Goal: Transaction & Acquisition: Purchase product/service

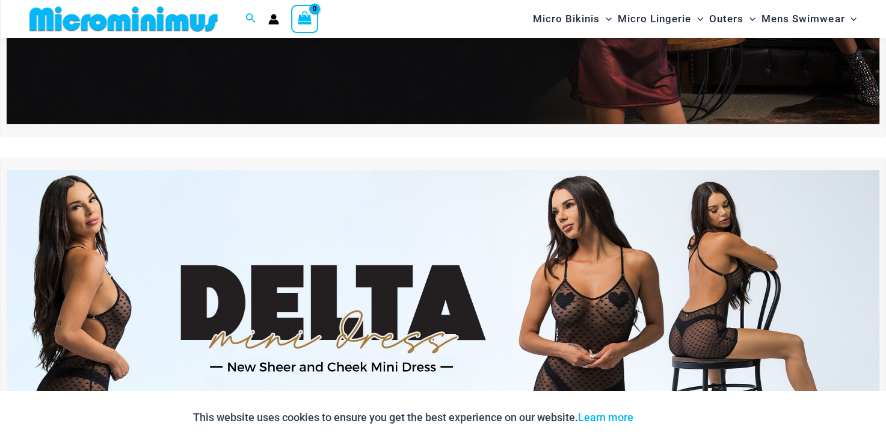
scroll to position [291, 0]
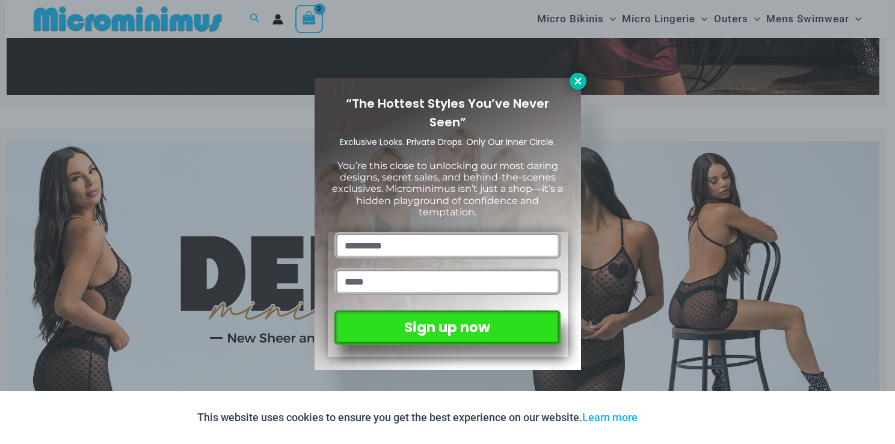
click at [580, 78] on icon at bounding box center [578, 81] width 7 height 7
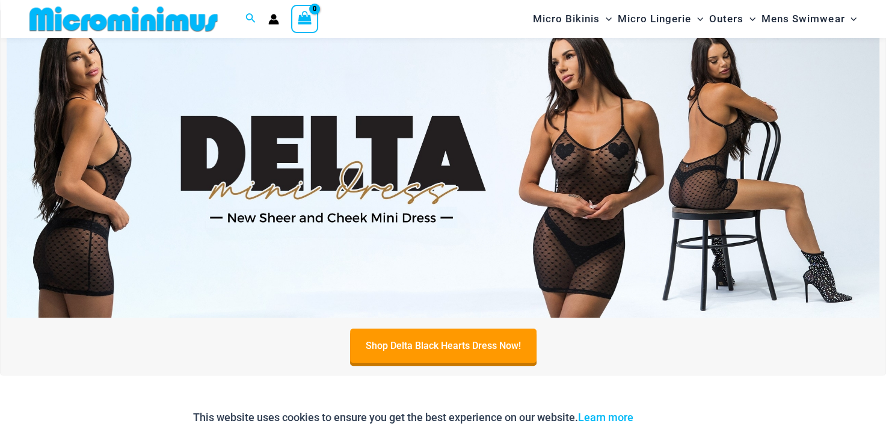
scroll to position [412, 0]
click at [484, 346] on link "Shop Delta Black Hearts Dress Now!" at bounding box center [443, 347] width 187 height 34
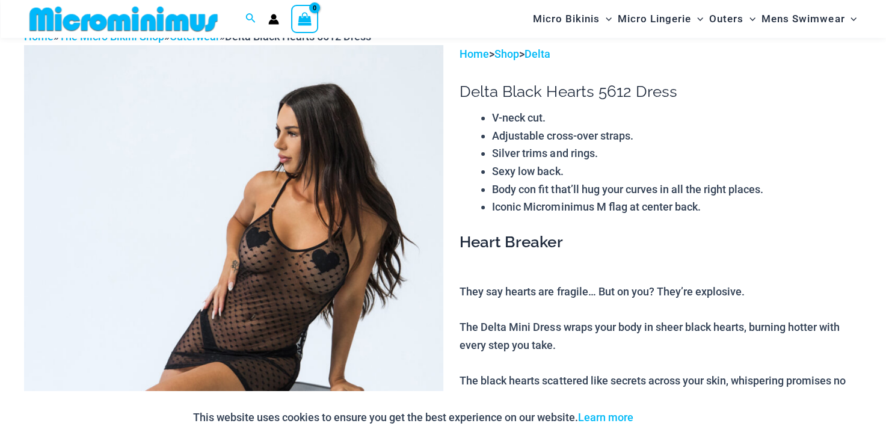
scroll to position [290, 0]
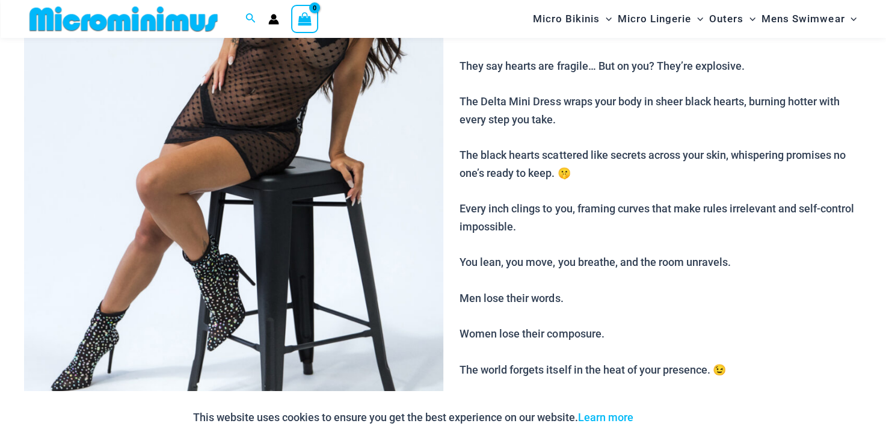
click at [275, 147] on img at bounding box center [233, 133] width 419 height 629
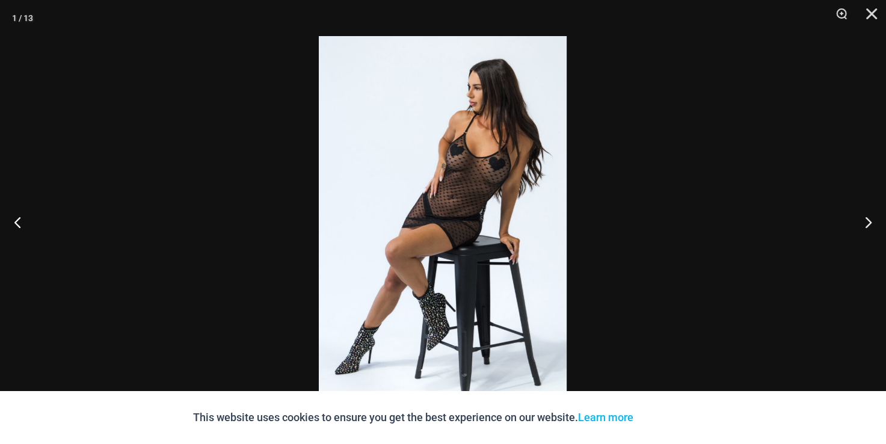
click at [496, 181] on img at bounding box center [443, 222] width 248 height 372
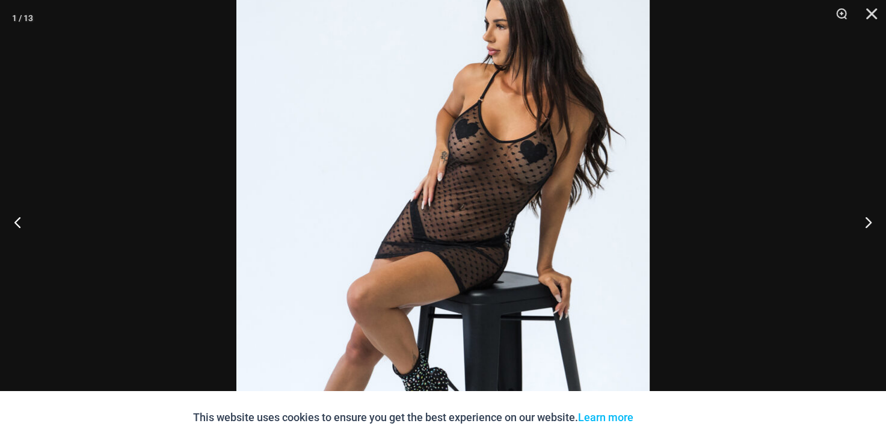
click at [498, 184] on img at bounding box center [442, 249] width 413 height 620
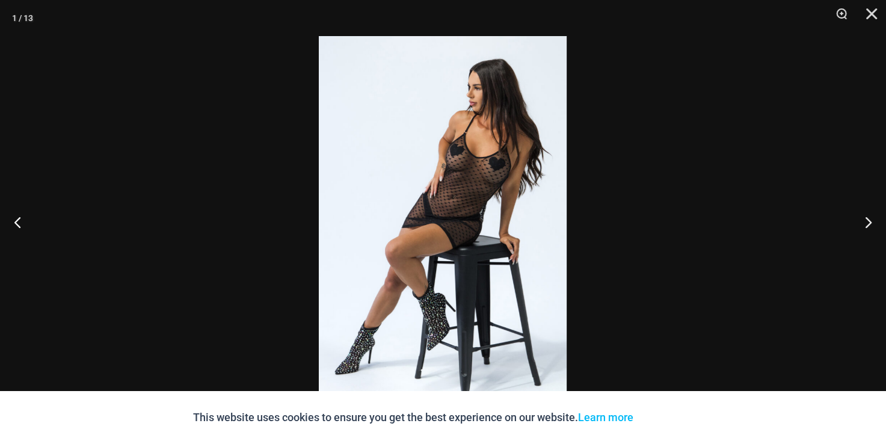
click at [498, 184] on img at bounding box center [443, 222] width 248 height 372
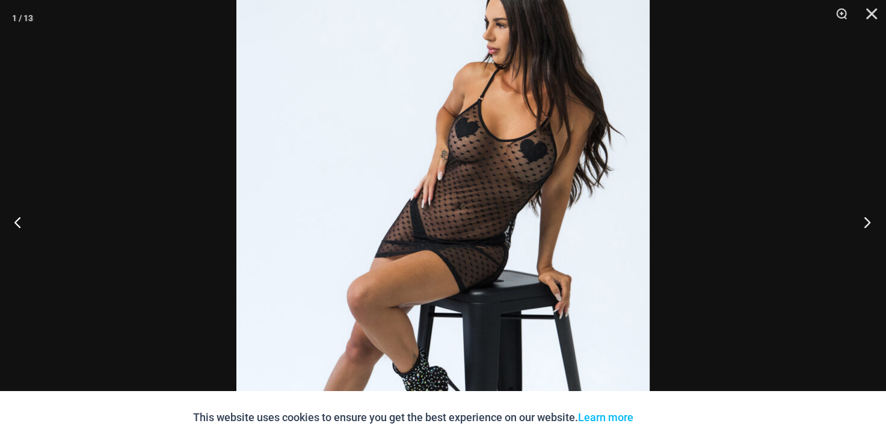
click at [867, 221] on button "Next" at bounding box center [863, 222] width 45 height 60
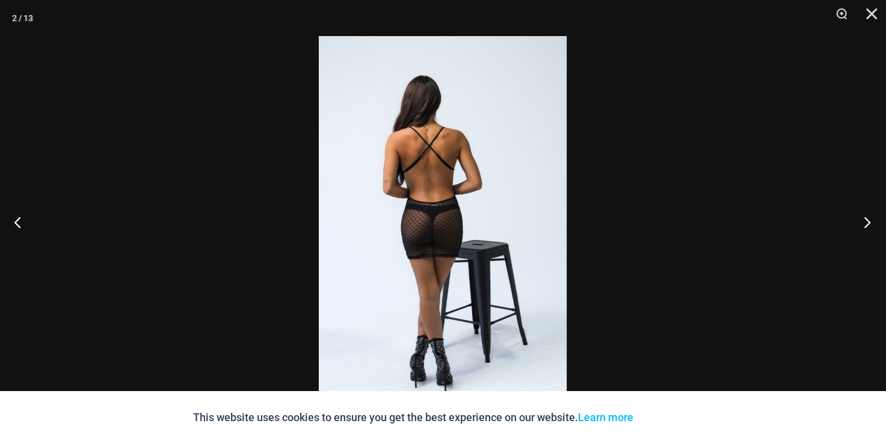
click at [868, 227] on button "Next" at bounding box center [863, 222] width 45 height 60
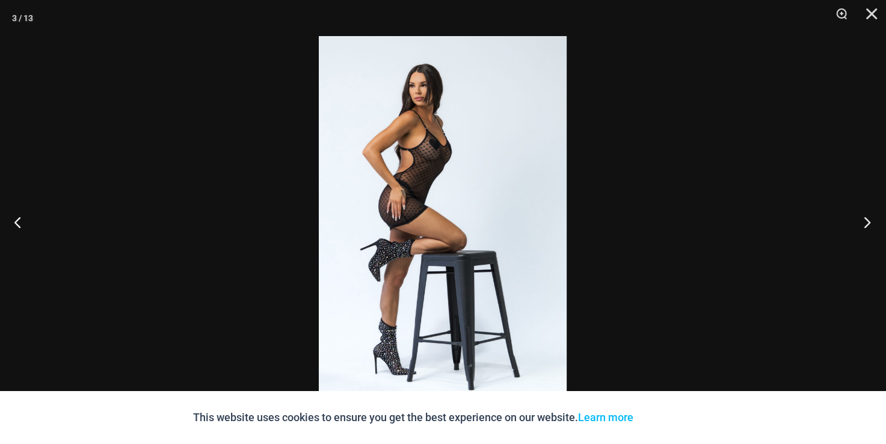
click at [868, 227] on button "Next" at bounding box center [863, 222] width 45 height 60
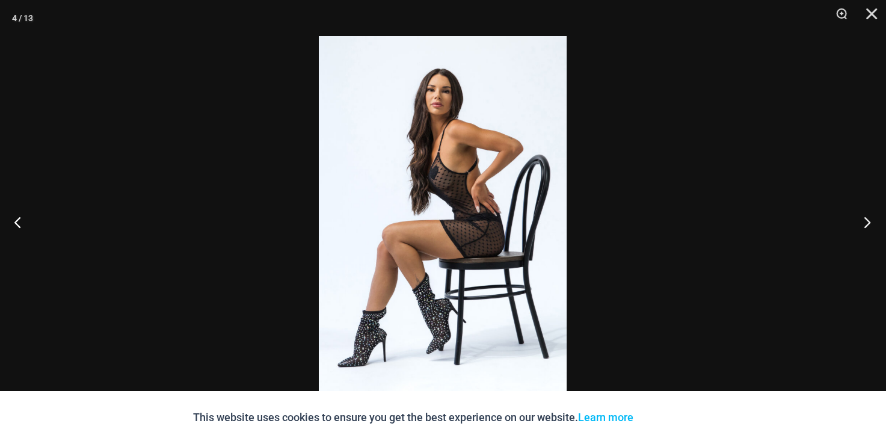
click at [868, 227] on button "Next" at bounding box center [863, 222] width 45 height 60
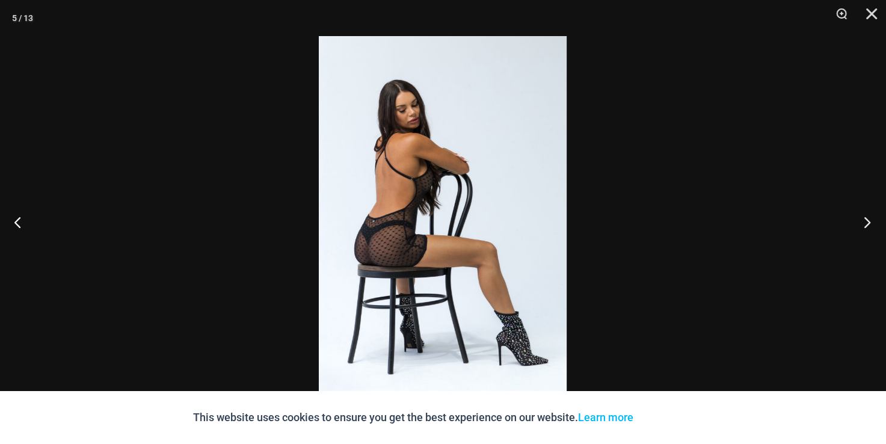
click at [868, 227] on button "Next" at bounding box center [863, 222] width 45 height 60
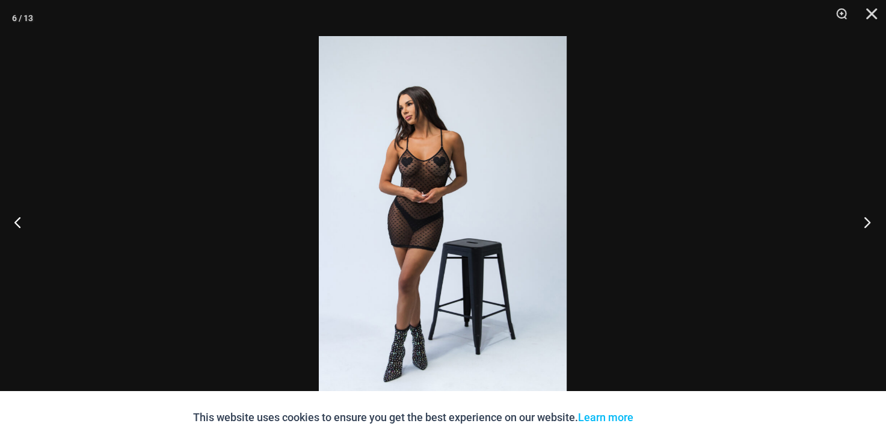
click at [867, 227] on button "Next" at bounding box center [863, 222] width 45 height 60
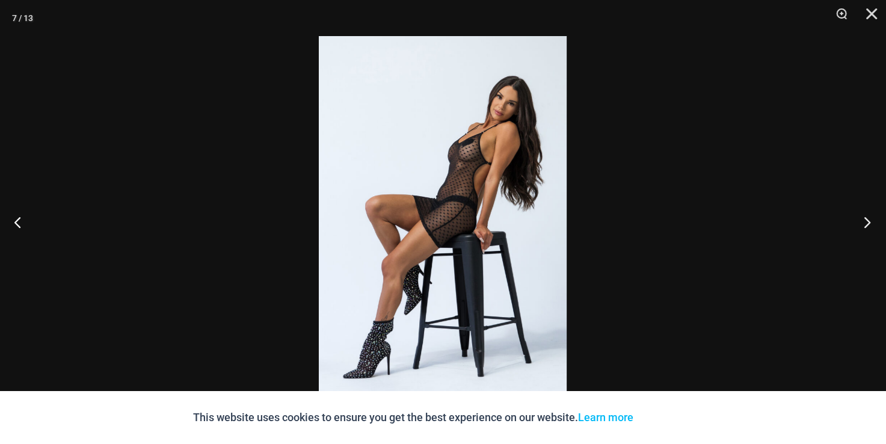
click at [867, 227] on button "Next" at bounding box center [863, 222] width 45 height 60
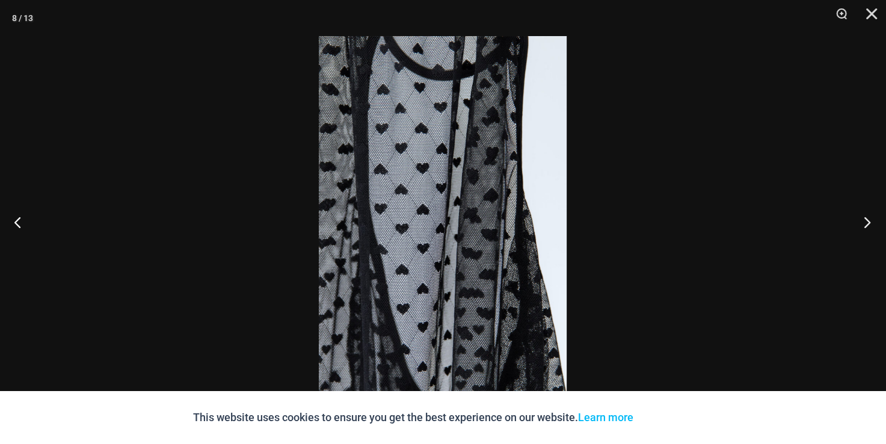
click at [867, 227] on button "Next" at bounding box center [863, 222] width 45 height 60
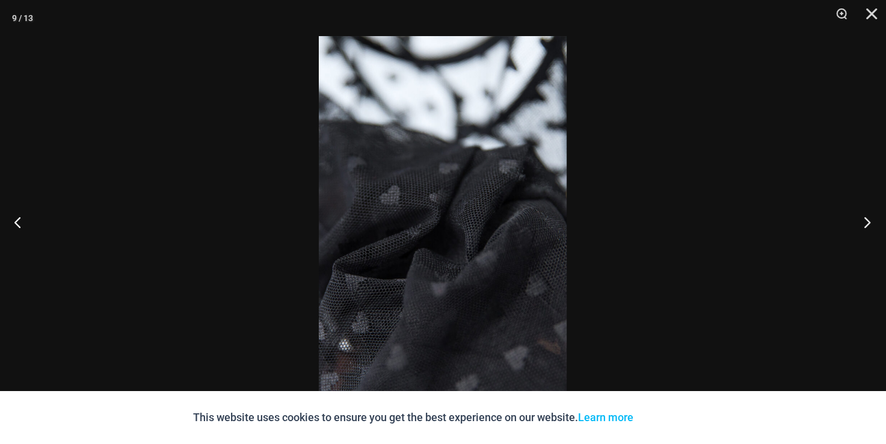
click at [867, 227] on button "Next" at bounding box center [863, 222] width 45 height 60
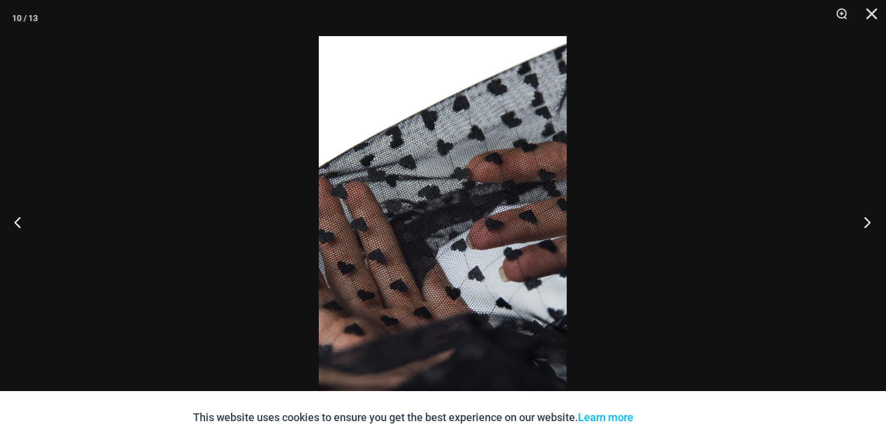
click at [867, 227] on button "Next" at bounding box center [863, 222] width 45 height 60
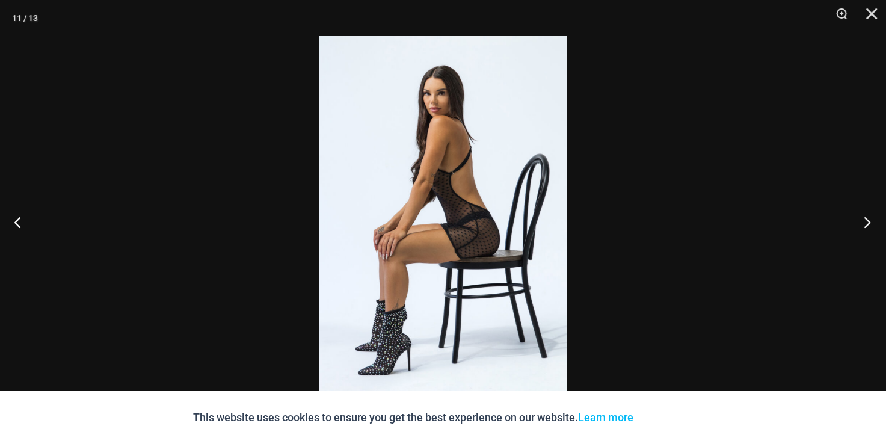
click at [867, 227] on button "Next" at bounding box center [863, 222] width 45 height 60
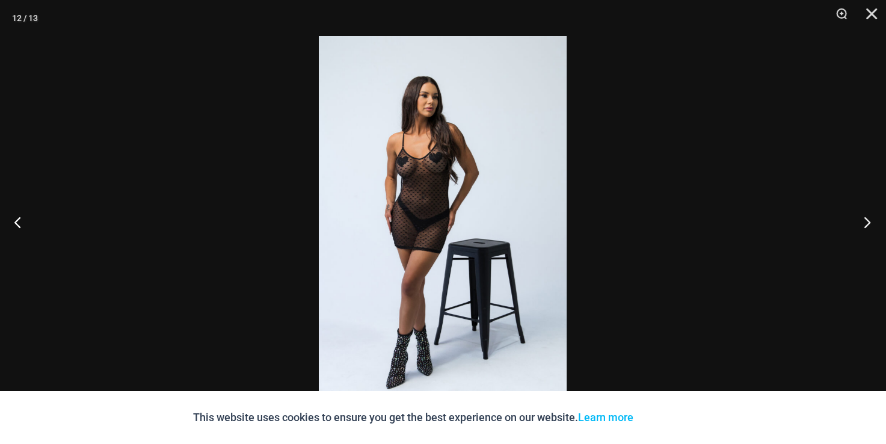
click at [867, 227] on button "Next" at bounding box center [863, 222] width 45 height 60
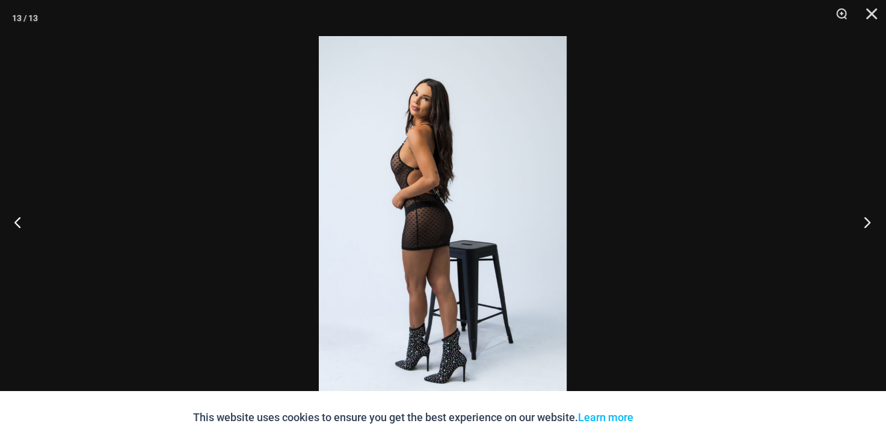
click at [867, 227] on button "Next" at bounding box center [863, 222] width 45 height 60
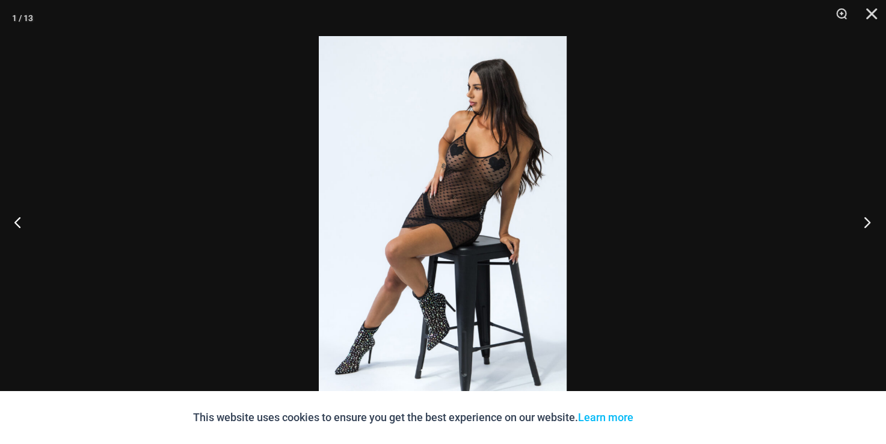
click at [867, 227] on button "Next" at bounding box center [863, 222] width 45 height 60
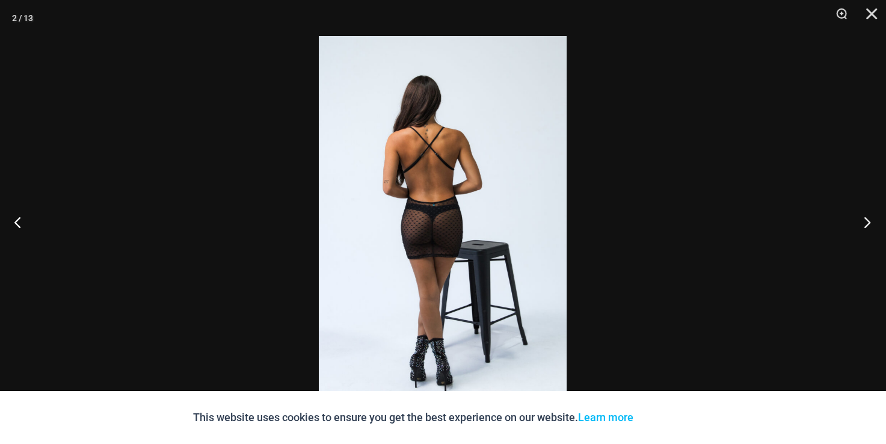
click at [867, 227] on button "Next" at bounding box center [863, 222] width 45 height 60
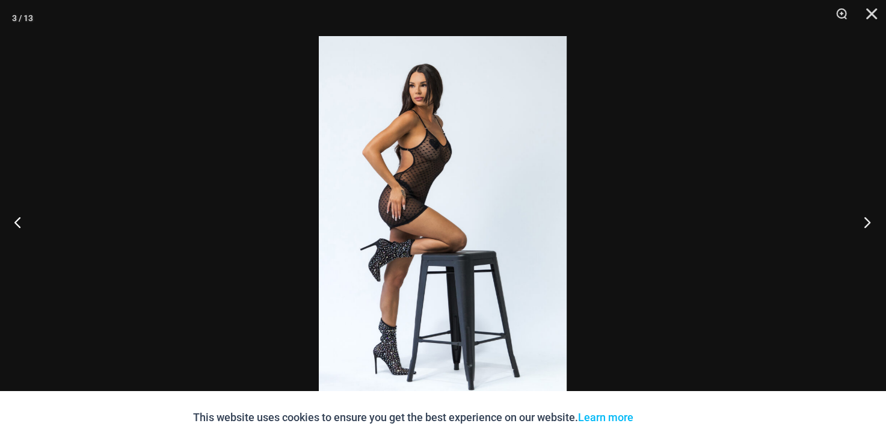
click at [867, 227] on button "Next" at bounding box center [863, 222] width 45 height 60
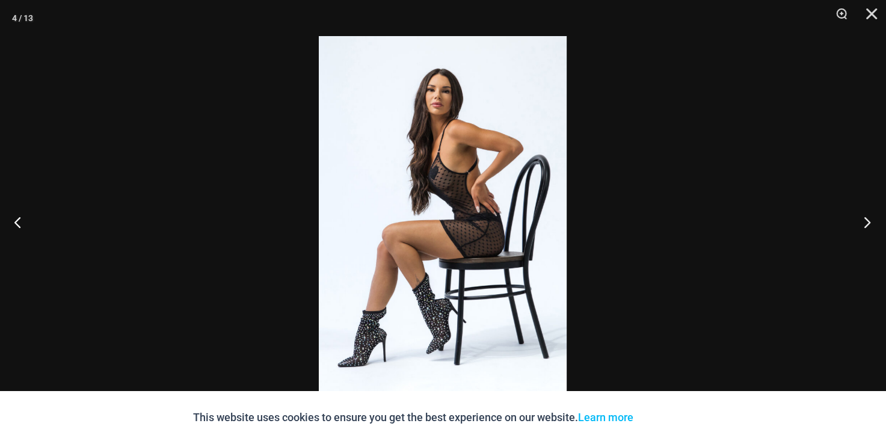
click at [867, 227] on button "Next" at bounding box center [863, 222] width 45 height 60
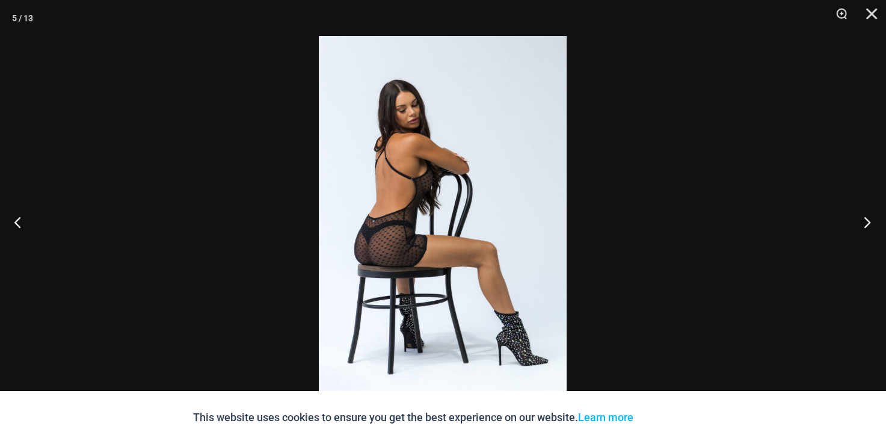
click at [867, 227] on button "Next" at bounding box center [863, 222] width 45 height 60
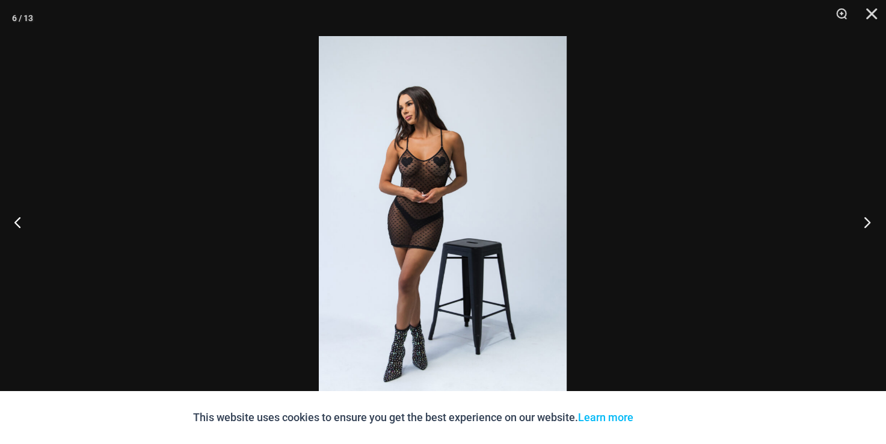
click at [867, 227] on button "Next" at bounding box center [863, 222] width 45 height 60
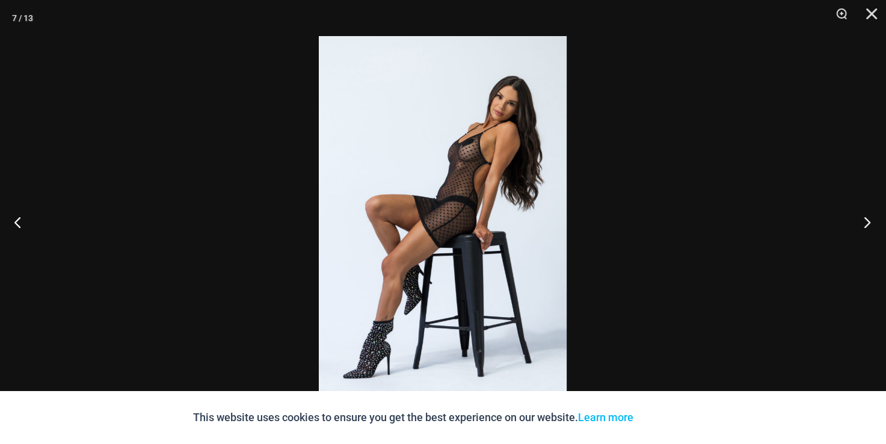
click at [867, 227] on button "Next" at bounding box center [863, 222] width 45 height 60
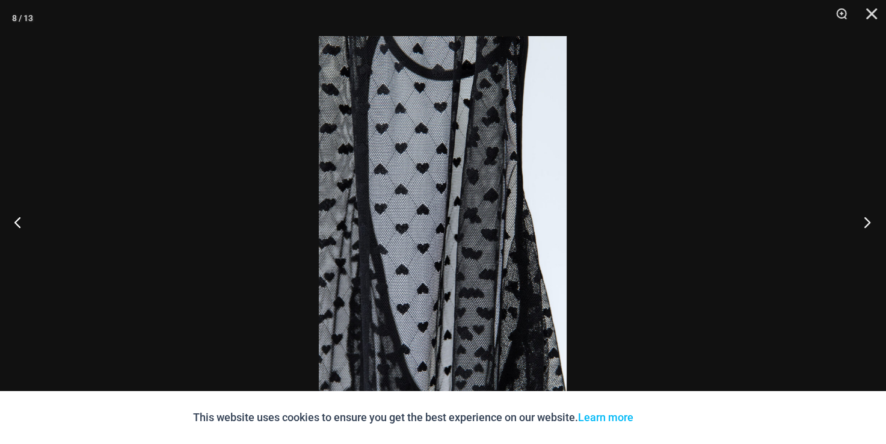
click at [867, 227] on button "Next" at bounding box center [863, 222] width 45 height 60
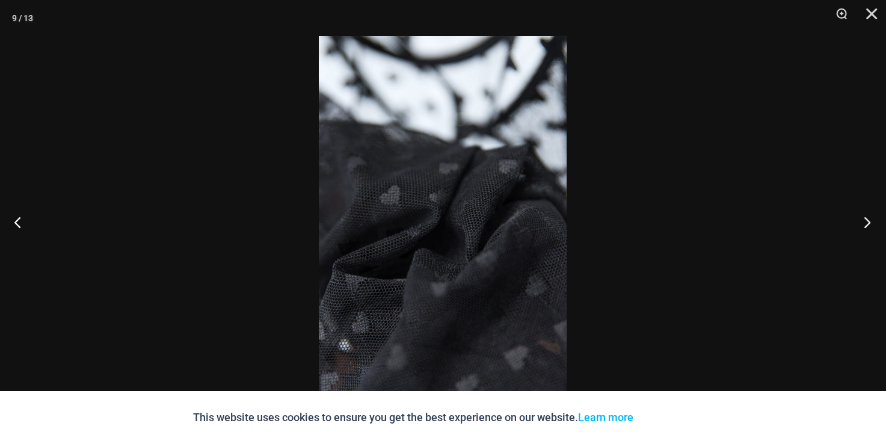
click at [867, 227] on button "Next" at bounding box center [863, 222] width 45 height 60
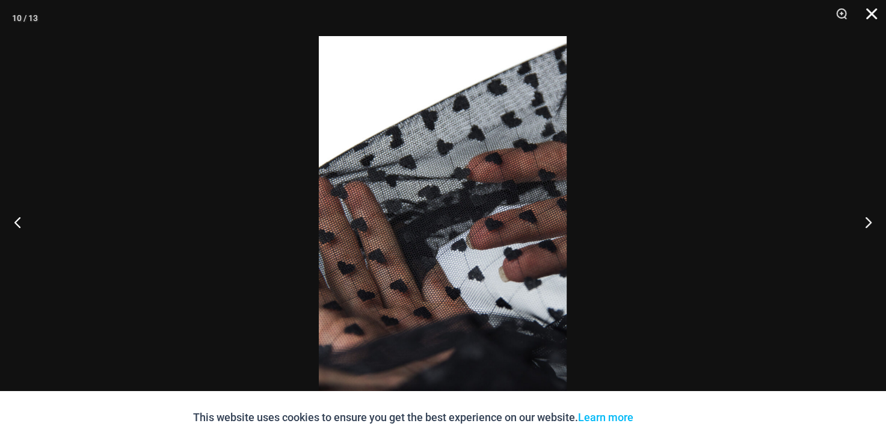
click at [876, 13] on button "Close" at bounding box center [868, 18] width 30 height 36
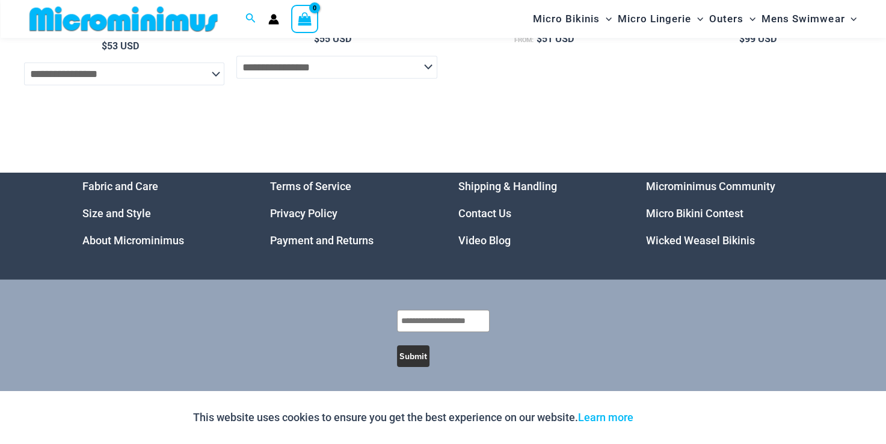
scroll to position [3627, 0]
